Goal: Information Seeking & Learning: Learn about a topic

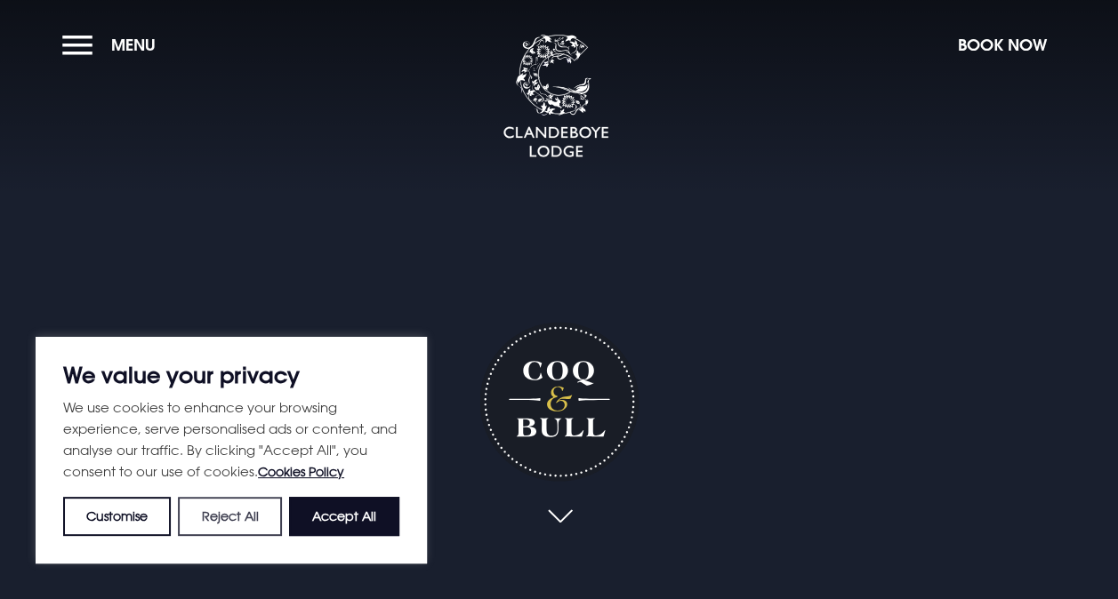
click at [251, 516] on button "Reject All" at bounding box center [229, 516] width 103 height 39
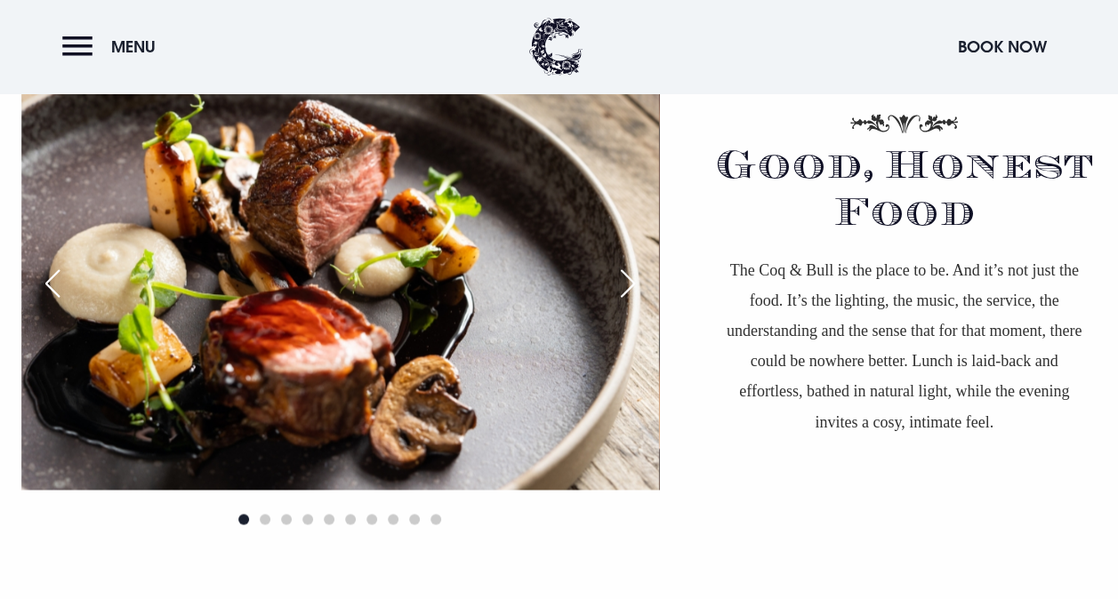
scroll to position [1156, 0]
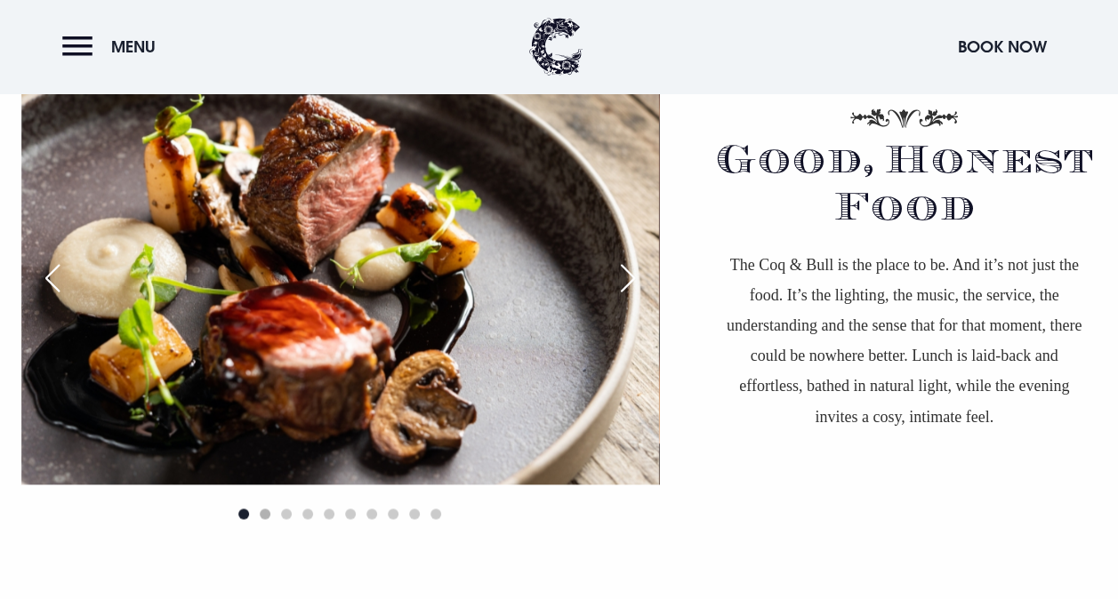
click at [263, 512] on span "Go to slide 2" at bounding box center [265, 514] width 11 height 11
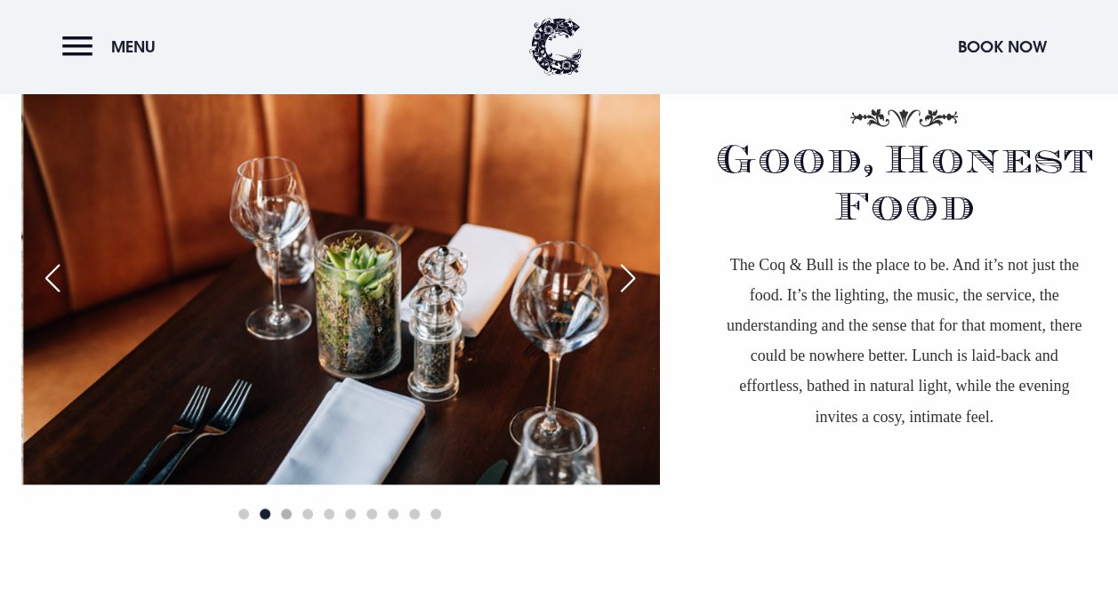
click at [286, 517] on span "Go to slide 3" at bounding box center [286, 514] width 11 height 11
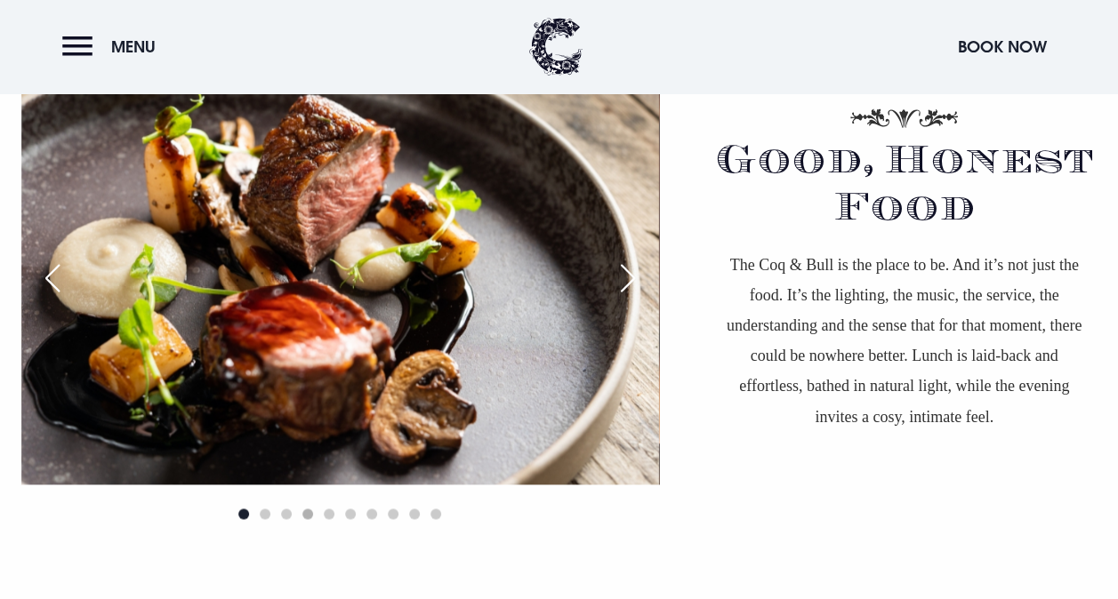
click at [309, 517] on span "Go to slide 4" at bounding box center [307, 514] width 11 height 11
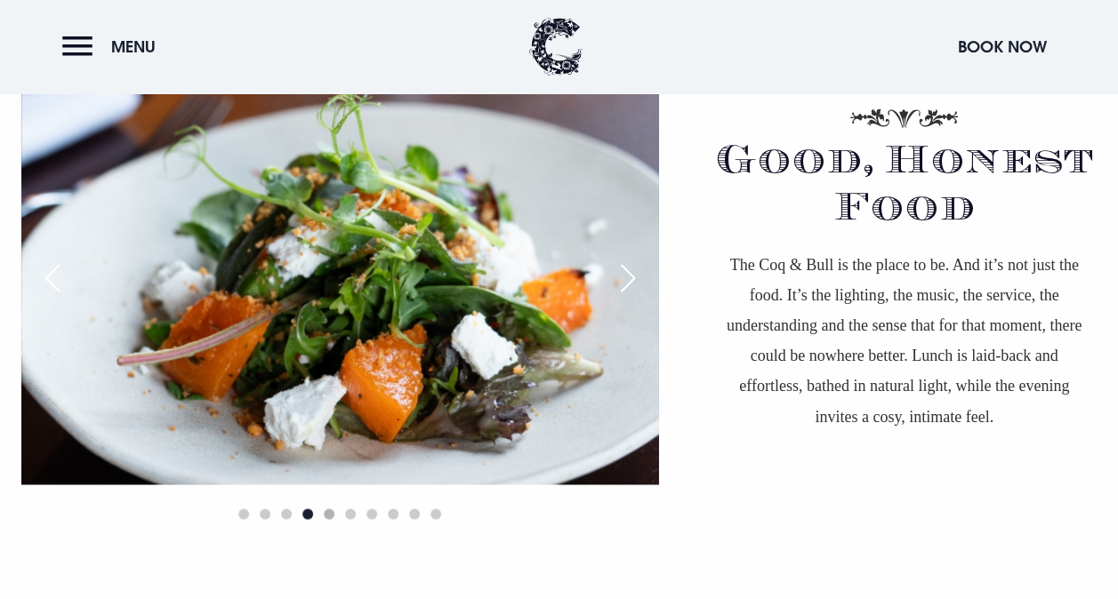
click at [330, 517] on span "Go to slide 5" at bounding box center [329, 514] width 11 height 11
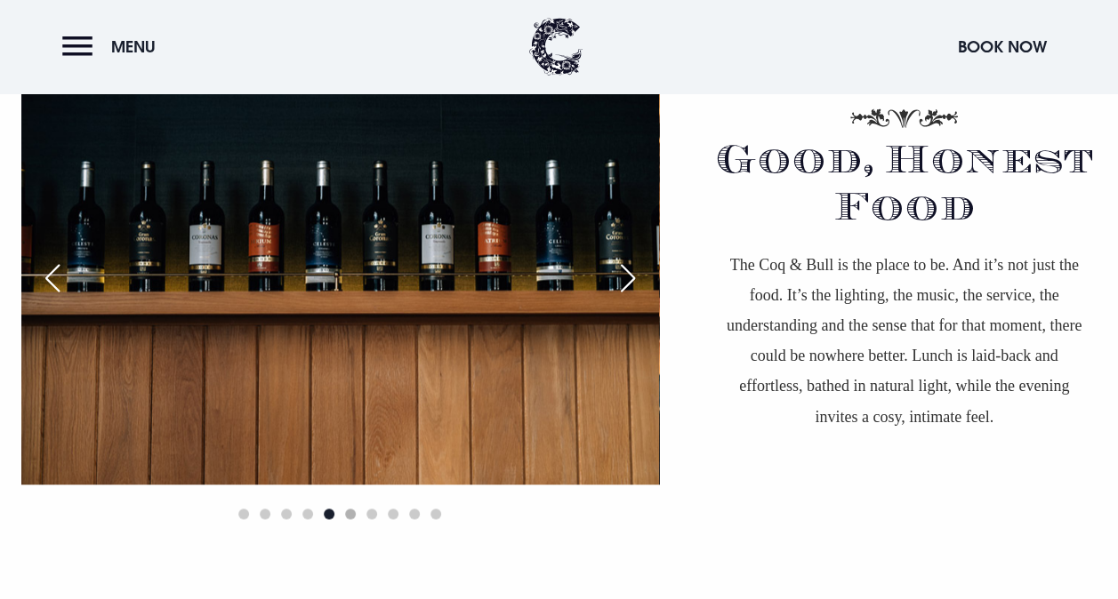
click at [354, 514] on span "Go to slide 6" at bounding box center [350, 514] width 11 height 11
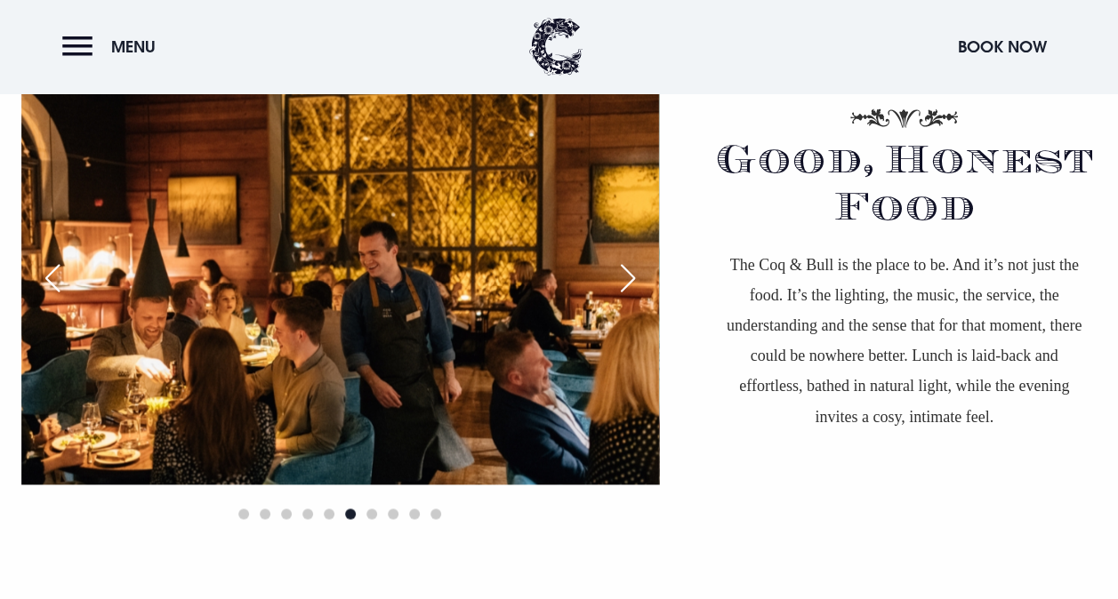
click at [362, 513] on div at bounding box center [340, 513] width 638 height 21
click at [375, 516] on span "Go to slide 7" at bounding box center [371, 514] width 11 height 11
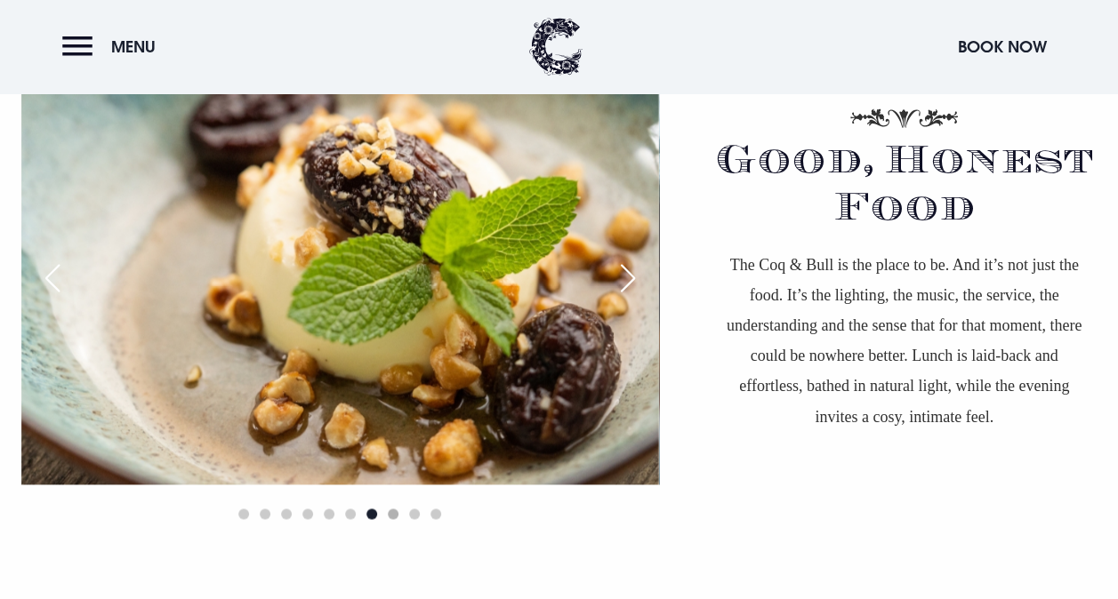
click at [395, 516] on span "Go to slide 8" at bounding box center [393, 514] width 11 height 11
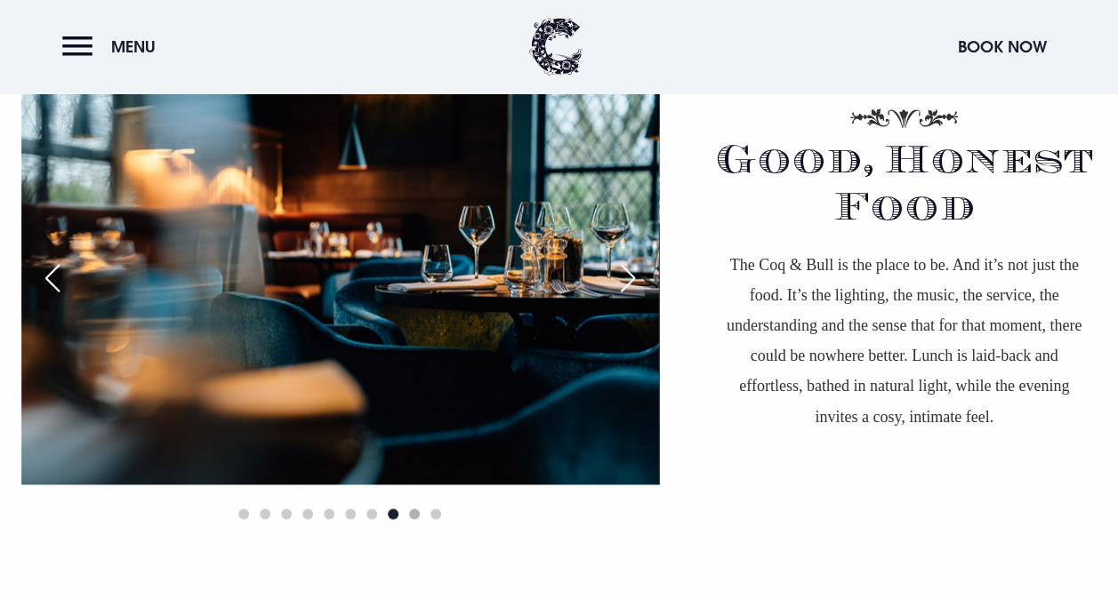
click at [417, 517] on span "Go to slide 9" at bounding box center [414, 514] width 11 height 11
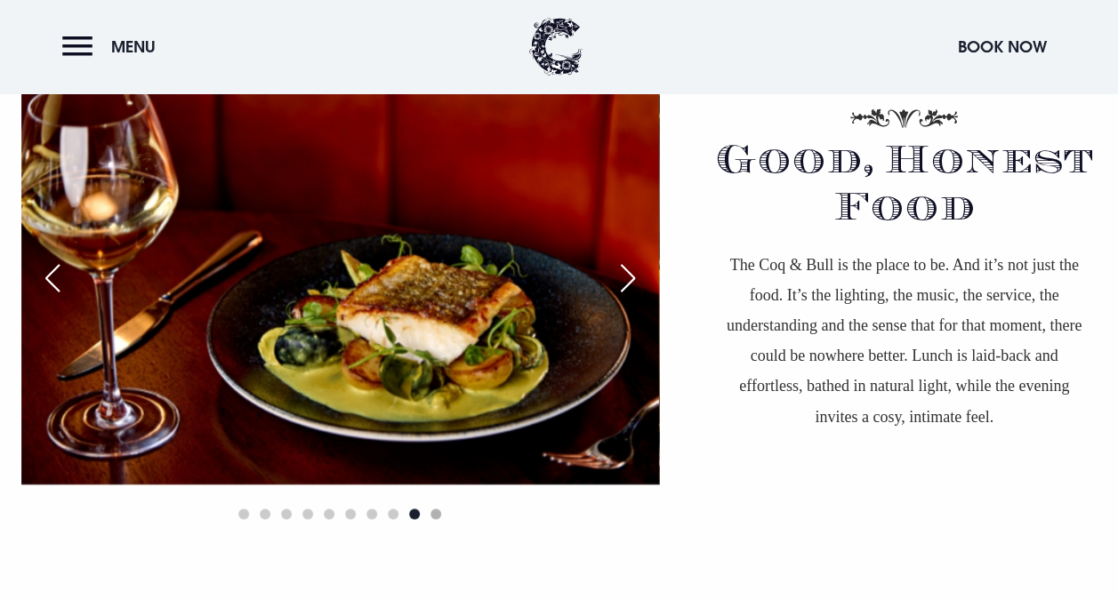
click at [438, 517] on span "Go to slide 10" at bounding box center [435, 514] width 11 height 11
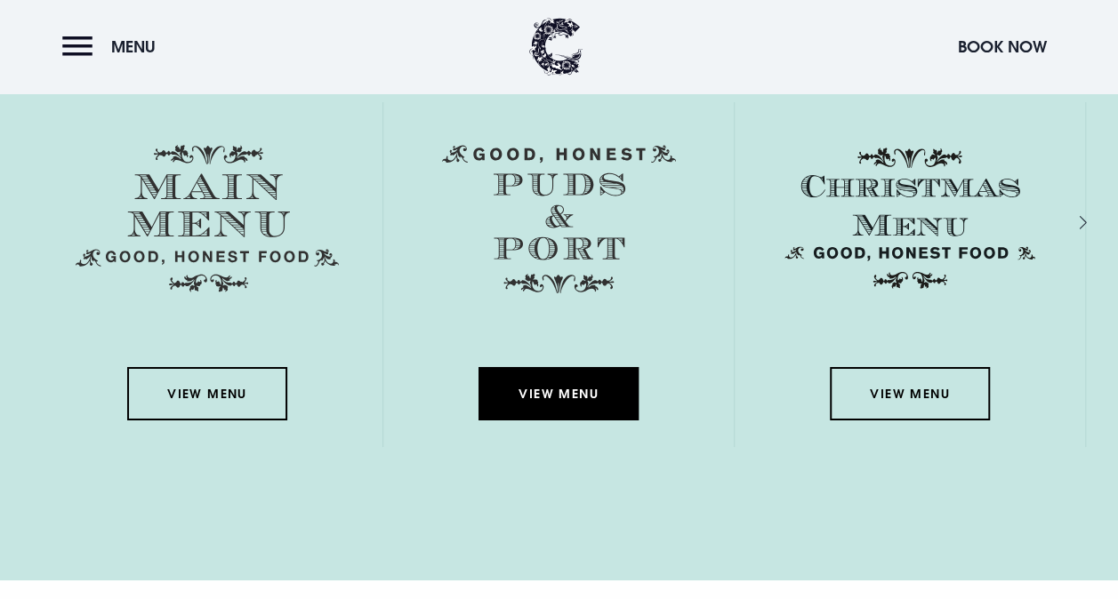
scroll to position [2934, 0]
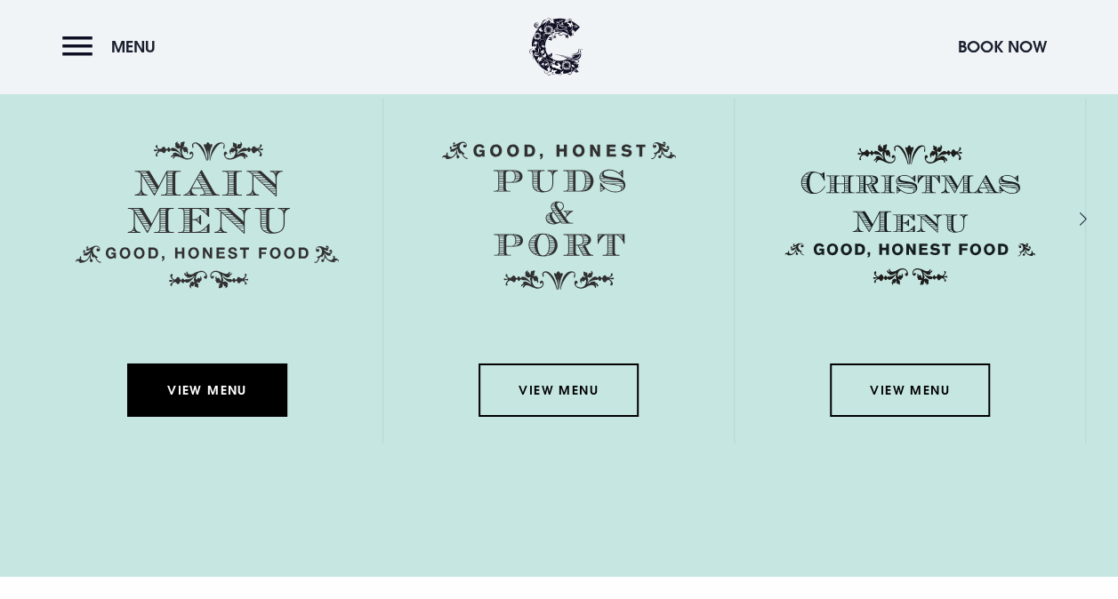
click at [175, 408] on link "View Menu" at bounding box center [207, 390] width 160 height 53
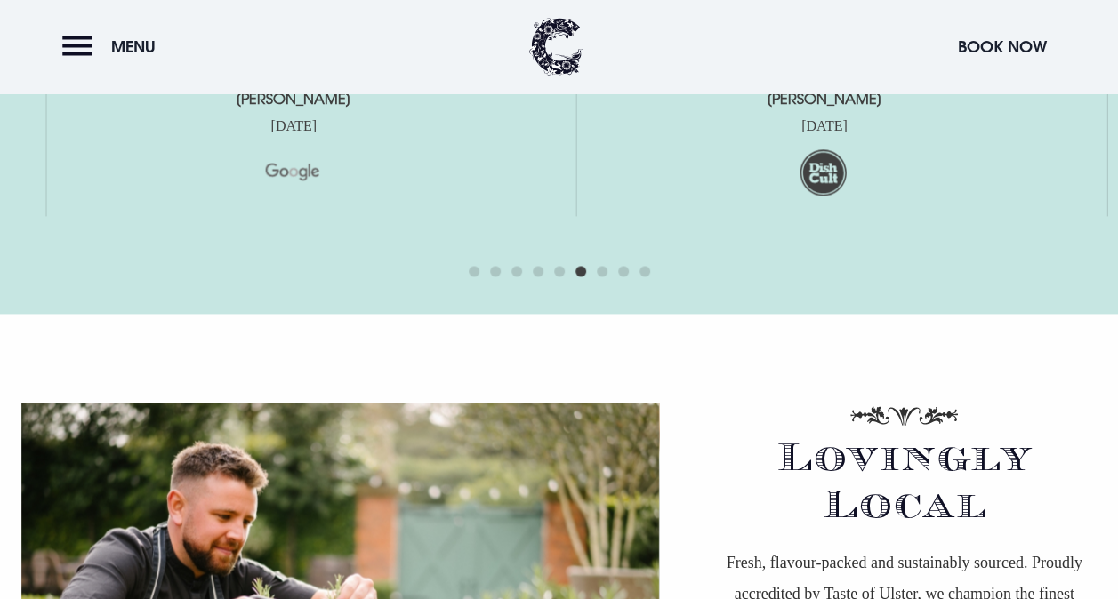
scroll to position [4268, 0]
